Goal: Navigation & Orientation: Find specific page/section

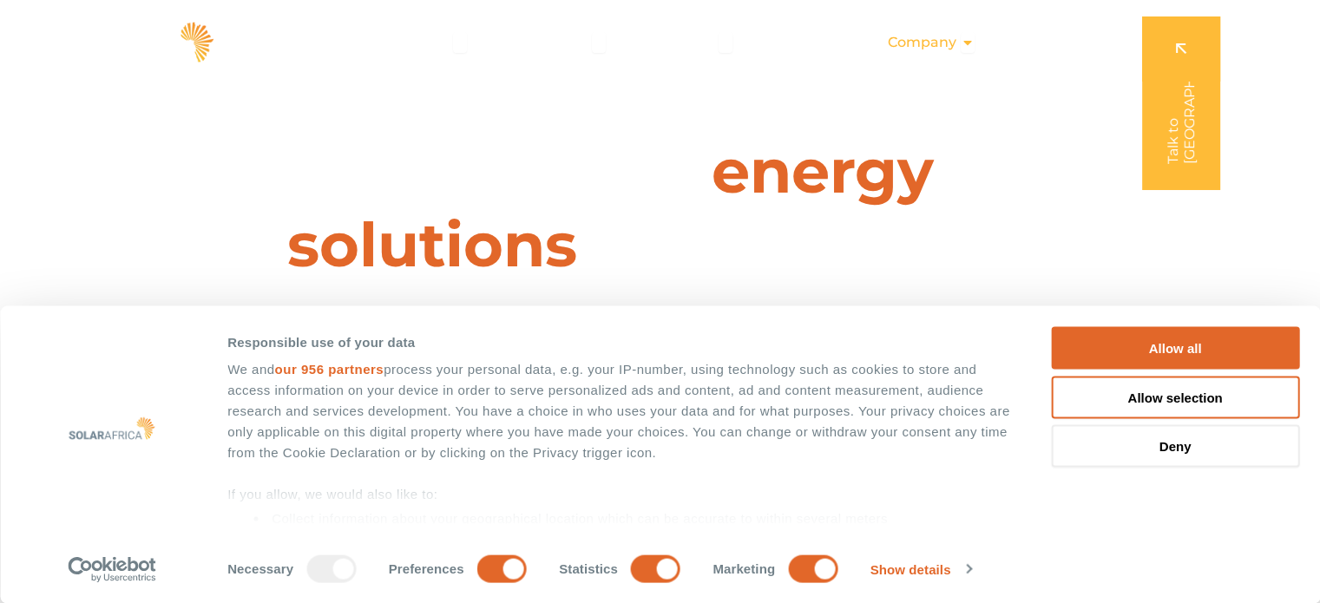
click at [944, 38] on span "Company" at bounding box center [922, 42] width 69 height 21
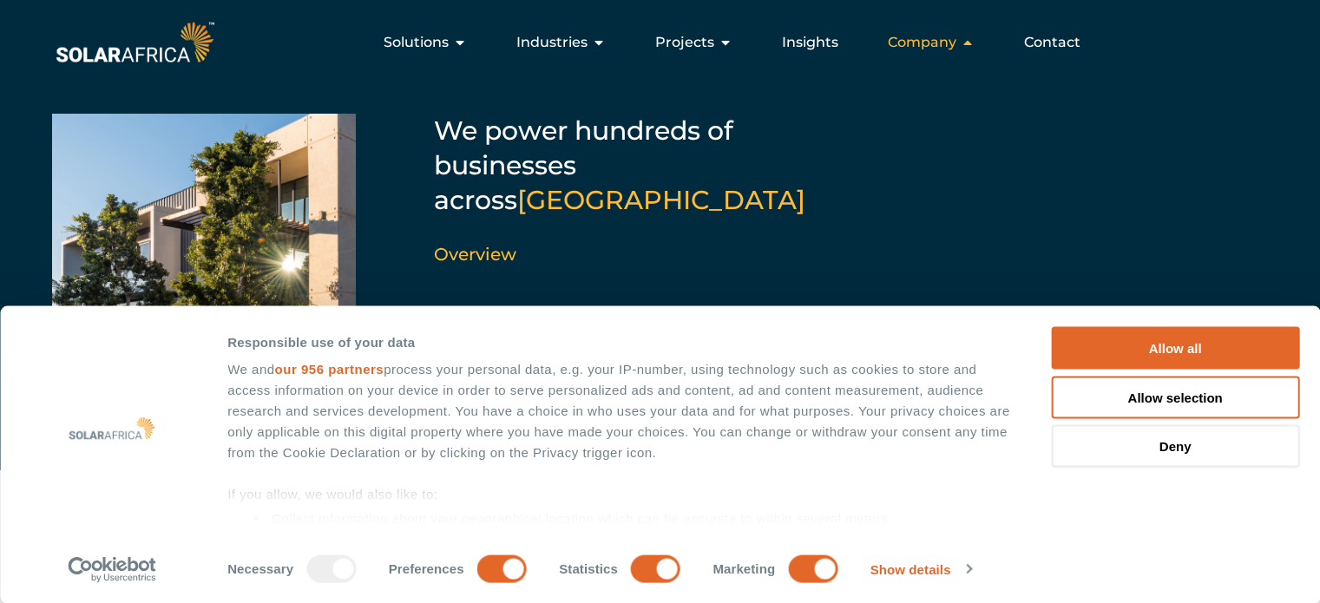
click at [944, 38] on span "Company" at bounding box center [922, 42] width 69 height 21
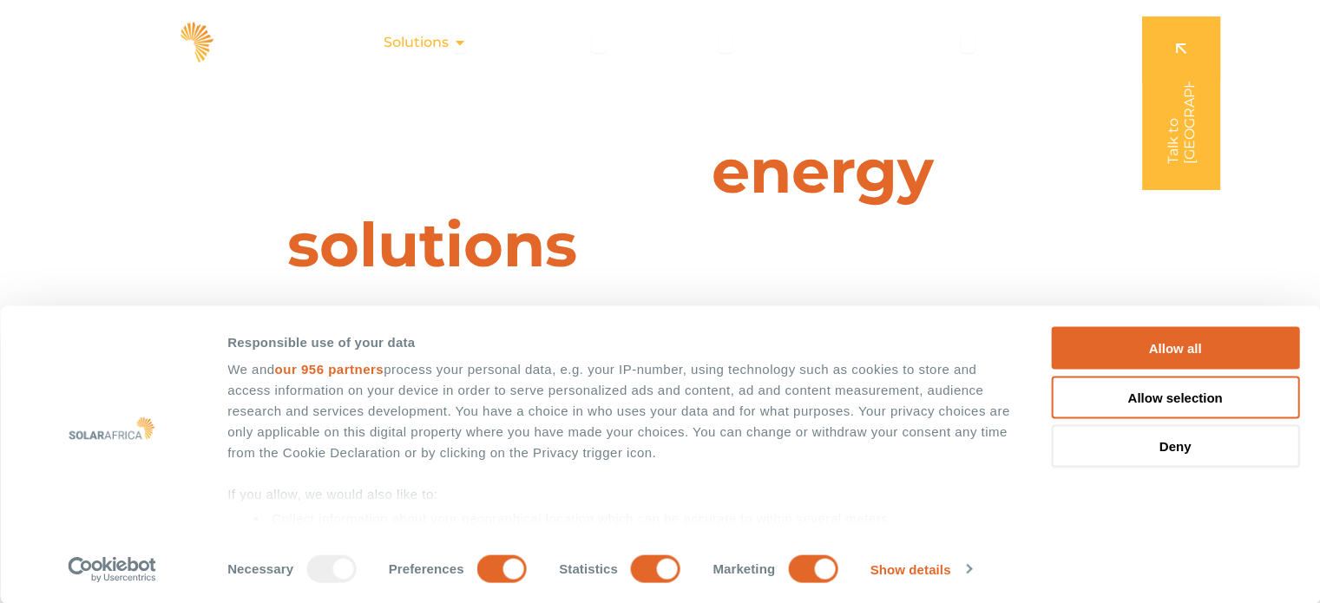
click at [453, 39] on div "Solutions Close Solutions Open Solutions" at bounding box center [425, 42] width 111 height 35
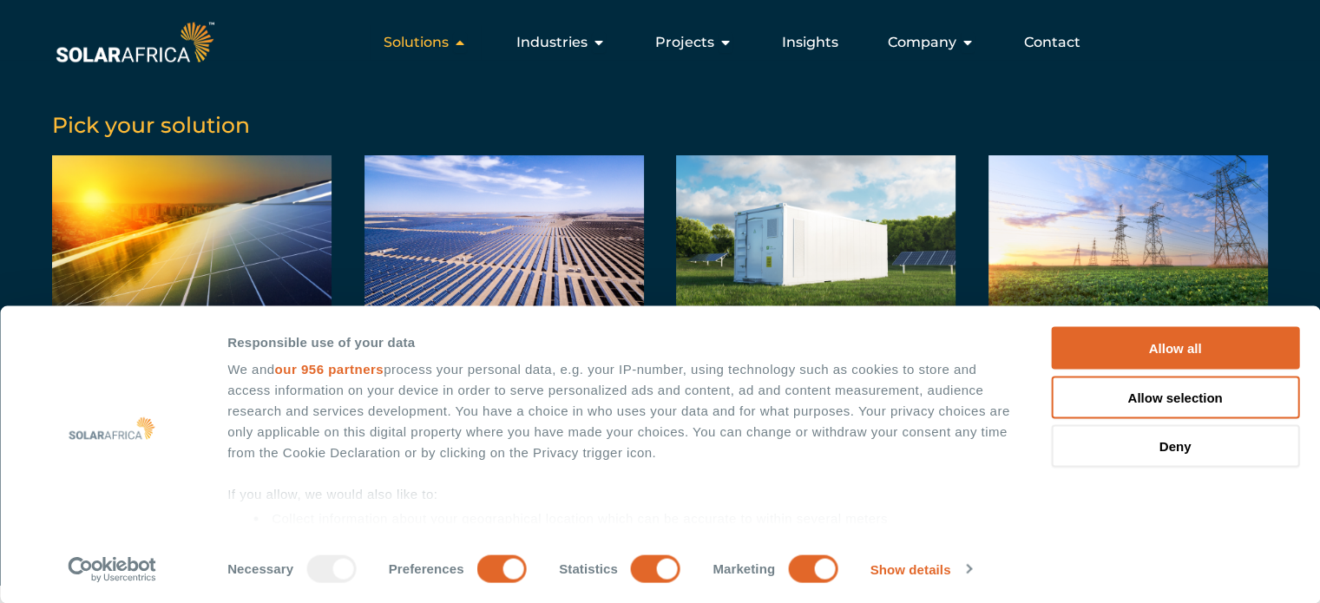
click at [453, 39] on div "Solutions Close Solutions Open Solutions" at bounding box center [425, 42] width 111 height 35
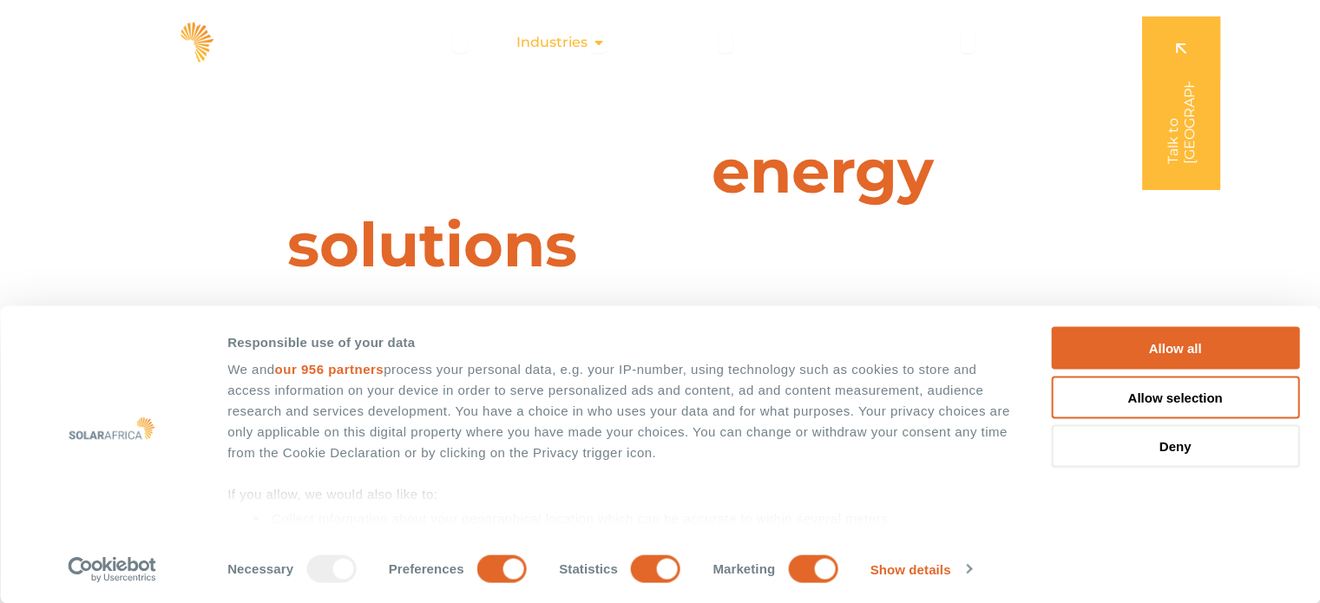
click at [576, 40] on span "Industries" at bounding box center [551, 42] width 71 height 21
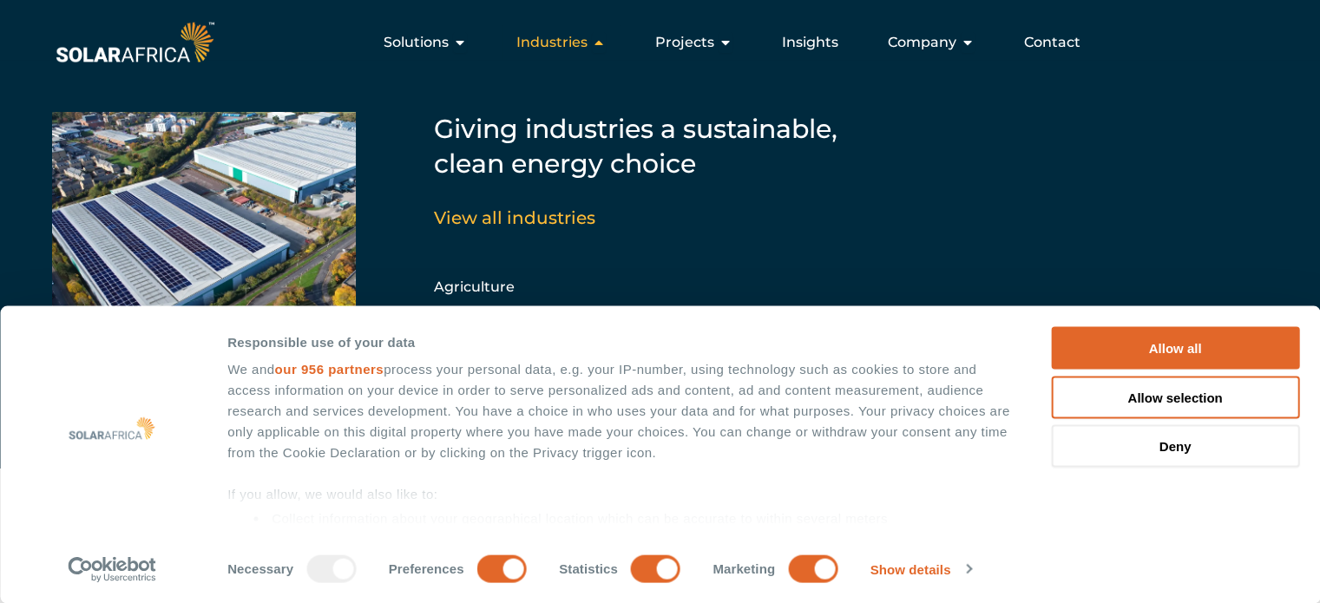
click at [576, 40] on span "Industries" at bounding box center [551, 42] width 71 height 21
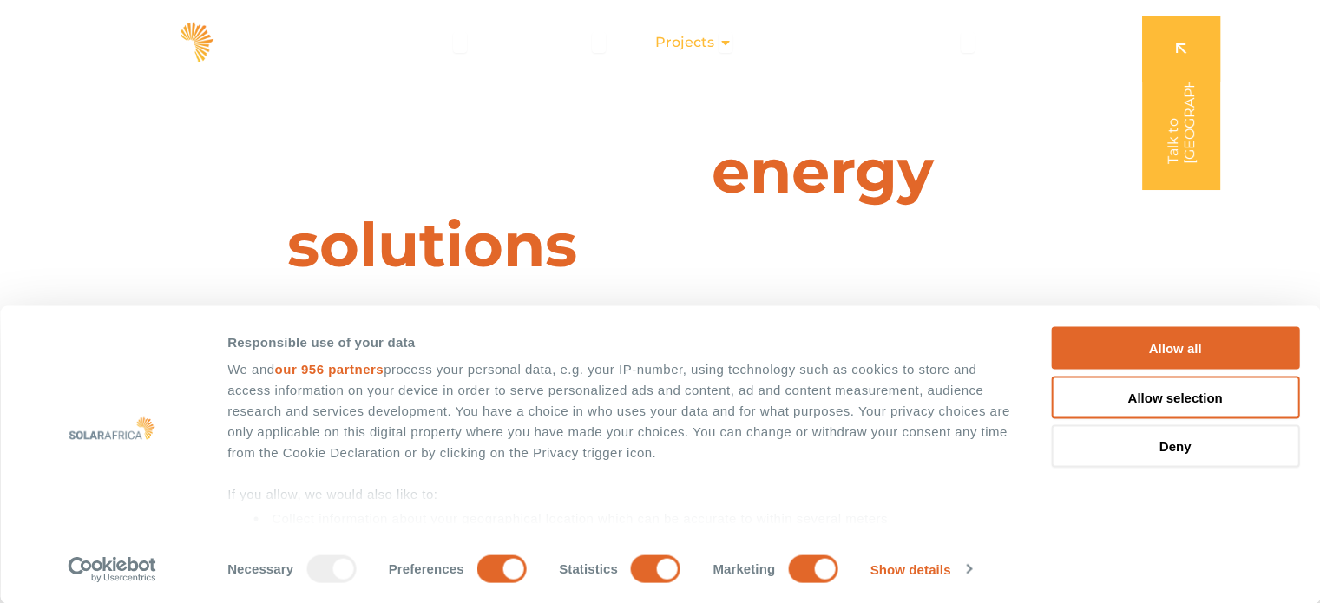
click at [718, 48] on div "Projects Close Projects Open Projects" at bounding box center [694, 42] width 105 height 35
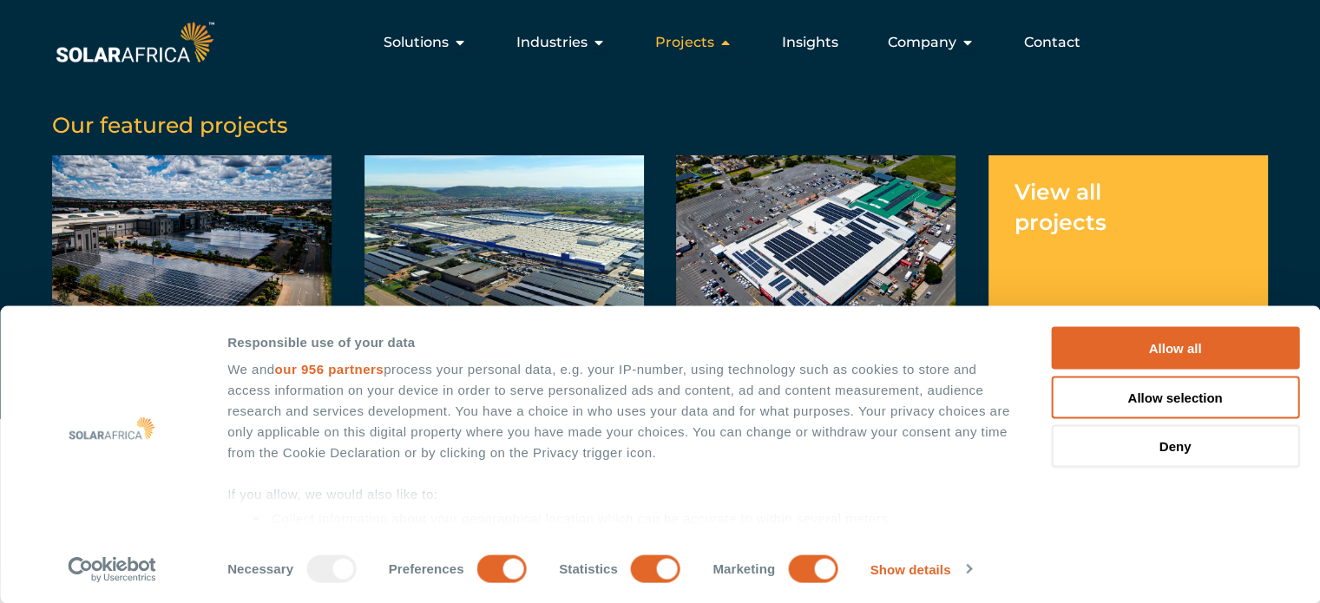
click at [718, 48] on div "Projects Close Projects Open Projects" at bounding box center [694, 42] width 105 height 35
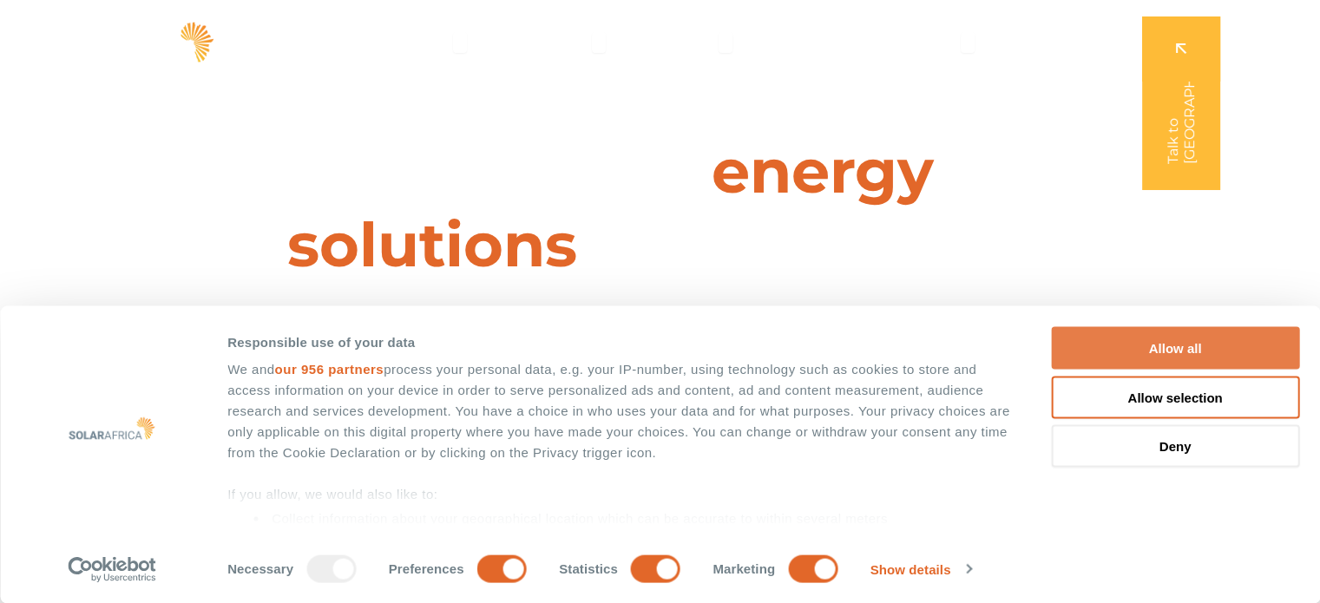
click at [1181, 345] on button "Allow all" at bounding box center [1175, 348] width 248 height 43
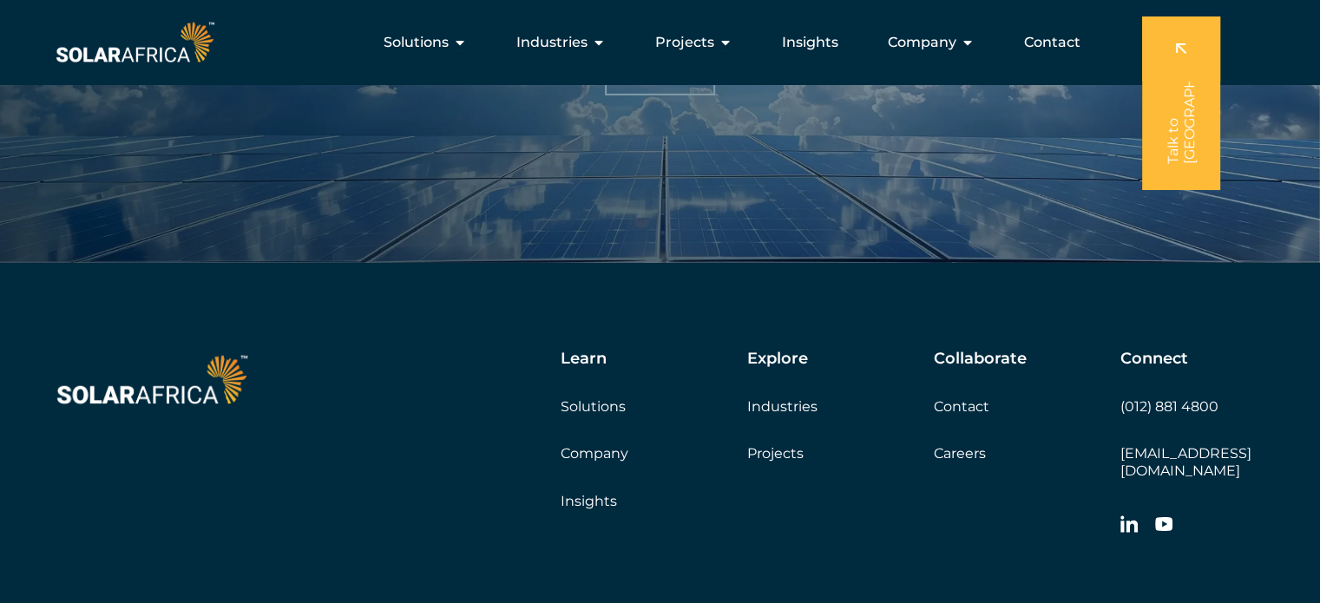
scroll to position [5749, 0]
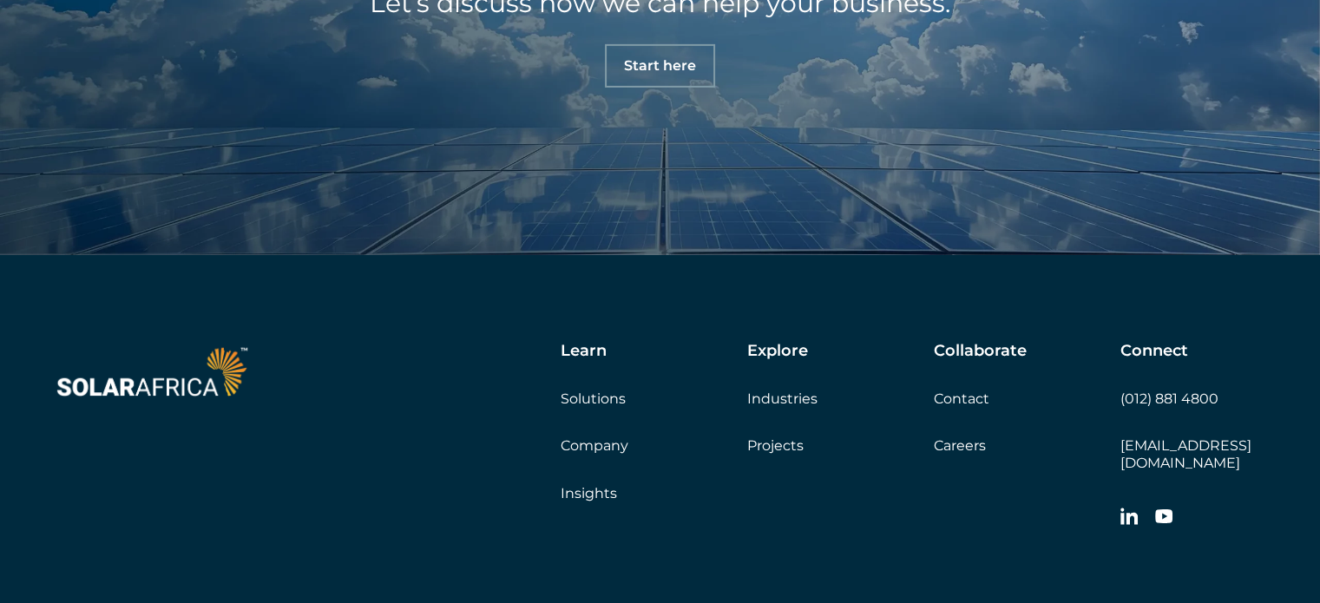
click at [947, 451] on link "Careers" at bounding box center [960, 446] width 52 height 16
